Goal: Information Seeking & Learning: Learn about a topic

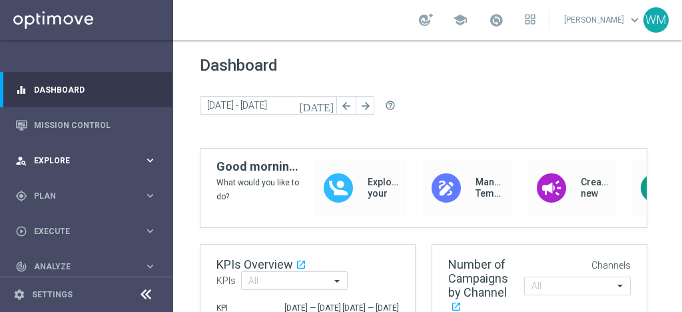
click at [65, 165] on div "person_search Explore" at bounding box center [79, 161] width 129 height 12
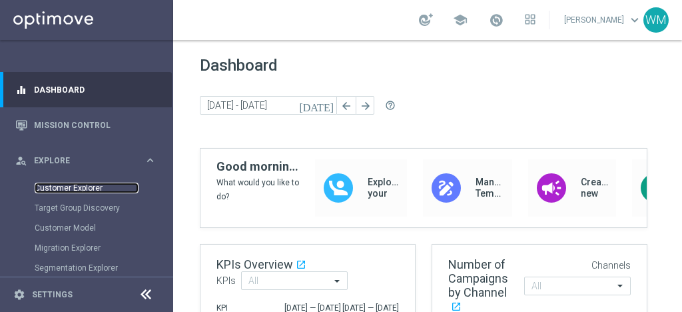
click at [66, 186] on link "Customer Explorer" at bounding box center [87, 188] width 104 height 11
